Goal: Information Seeking & Learning: Learn about a topic

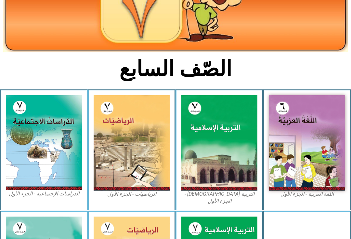
scroll to position [95, 0]
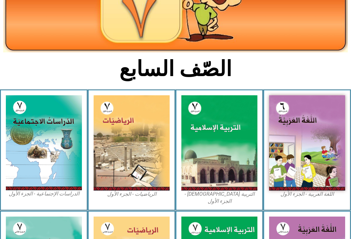
click at [197, 171] on img at bounding box center [219, 142] width 76 height 95
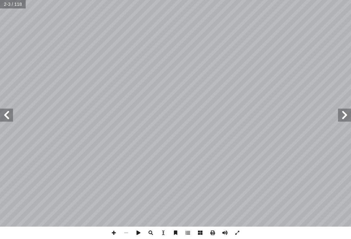
click at [2, 112] on span at bounding box center [6, 114] width 13 height 13
click at [346, 235] on div "ِ م ْ و َ لى ي ِ إ ا ِ ه ِ ب ْ ر َ لى د َ ع َ سار ْ ن َ م َ و ِ ه ِ ب ْ ح َ ص َ…" at bounding box center [175, 119] width 351 height 239
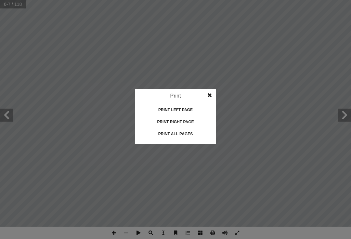
click at [184, 133] on div "Print all pages" at bounding box center [175, 134] width 65 height 10
